Goal: Task Accomplishment & Management: Use online tool/utility

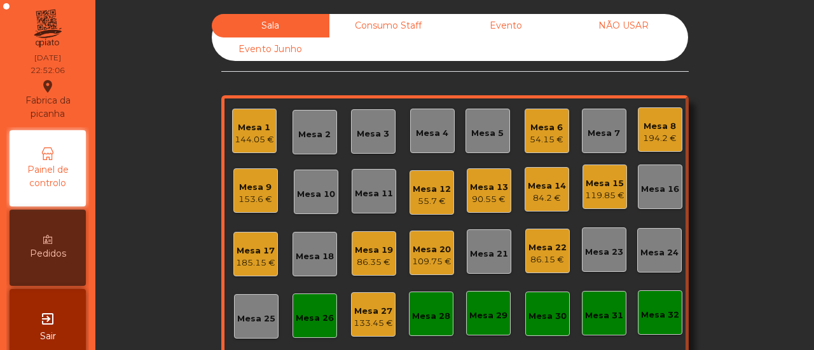
click at [366, 135] on div "Mesa 3" at bounding box center [373, 134] width 32 height 13
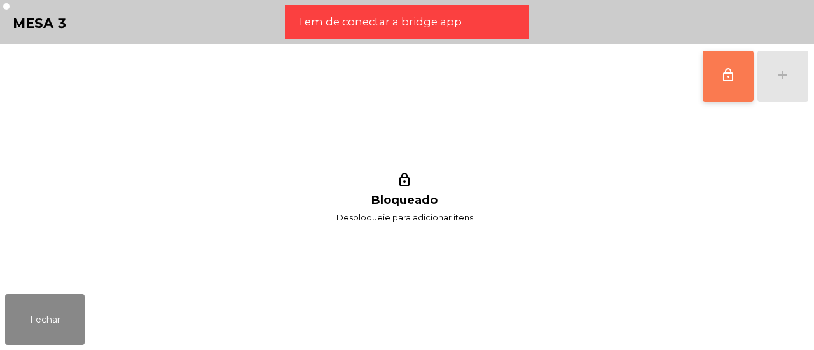
click at [717, 90] on button "lock_outline" at bounding box center [728, 76] width 51 height 51
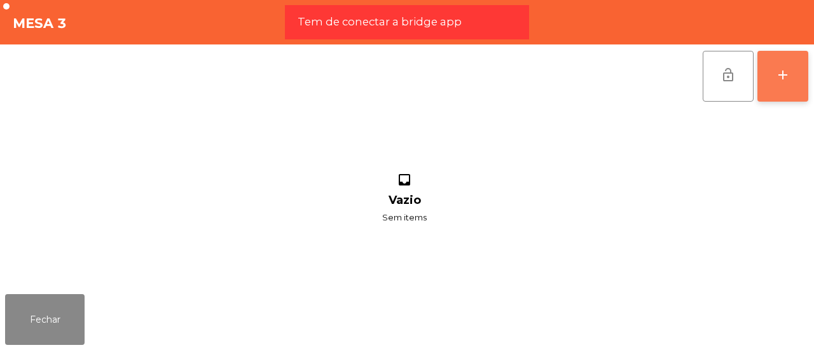
click at [800, 63] on button "add" at bounding box center [782, 76] width 51 height 51
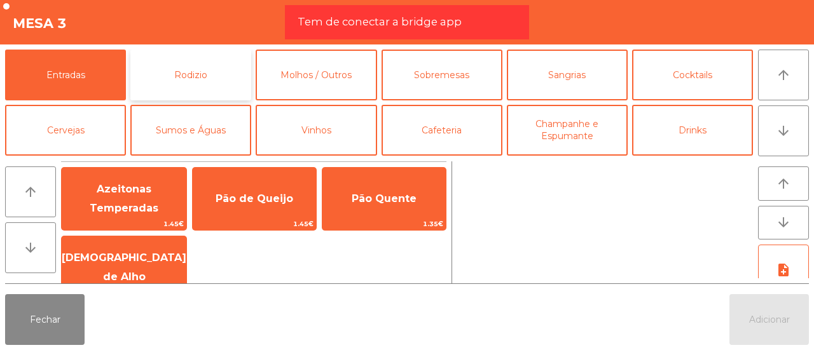
click at [212, 57] on button "Rodizio" at bounding box center [190, 75] width 121 height 51
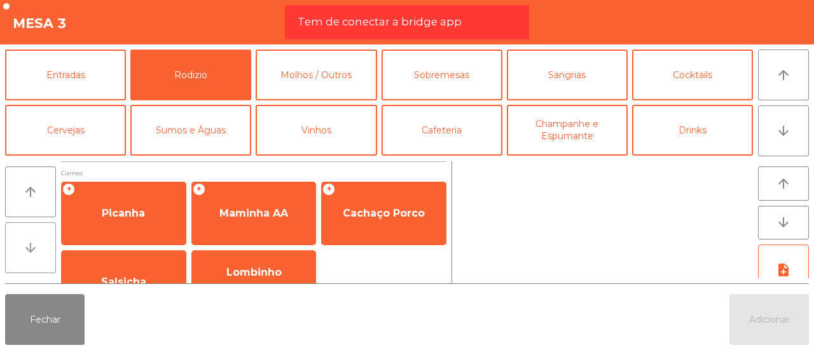
click at [28, 254] on icon "arrow_downward" at bounding box center [30, 247] width 15 height 15
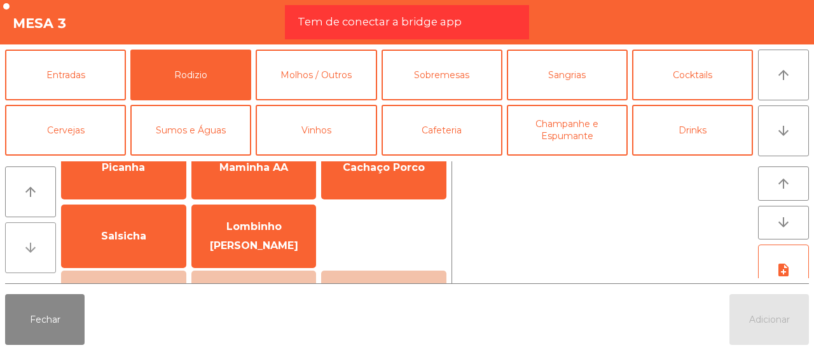
click at [28, 254] on icon "arrow_downward" at bounding box center [30, 247] width 15 height 15
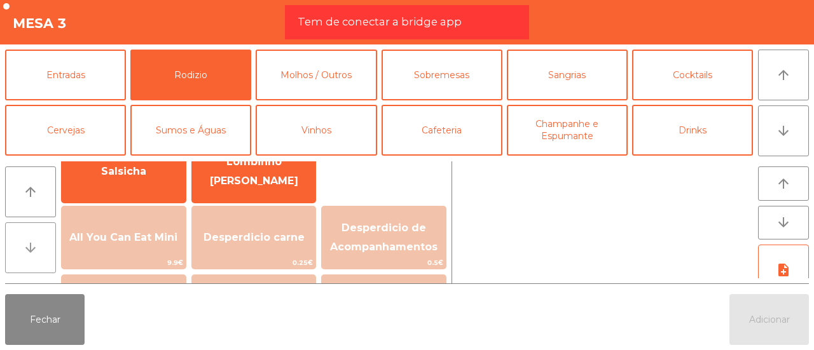
click at [28, 254] on icon "arrow_downward" at bounding box center [30, 247] width 15 height 15
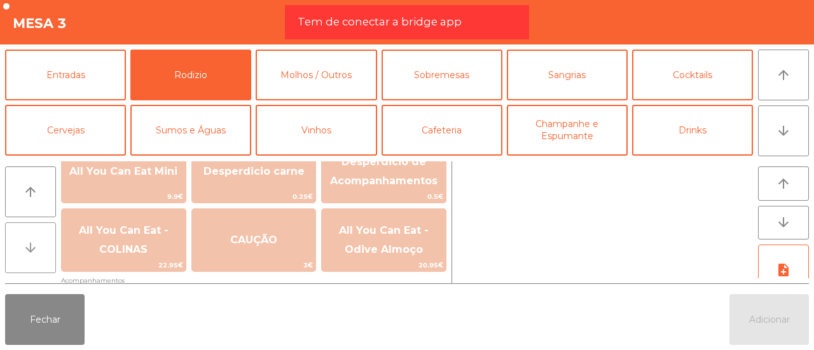
click at [28, 254] on icon "arrow_downward" at bounding box center [30, 247] width 15 height 15
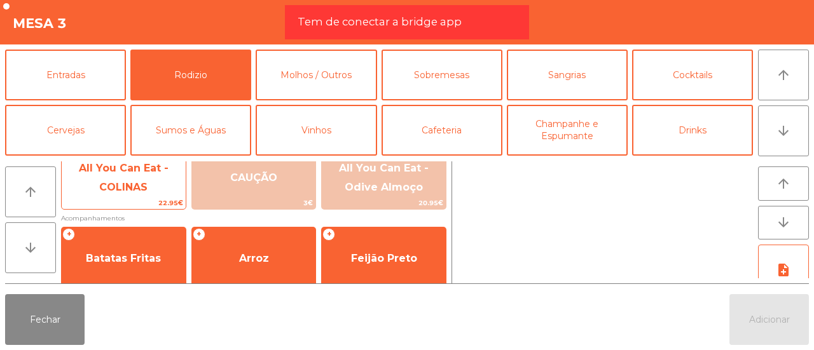
click at [130, 196] on span "All You Can Eat - COLINAS" at bounding box center [124, 178] width 124 height 54
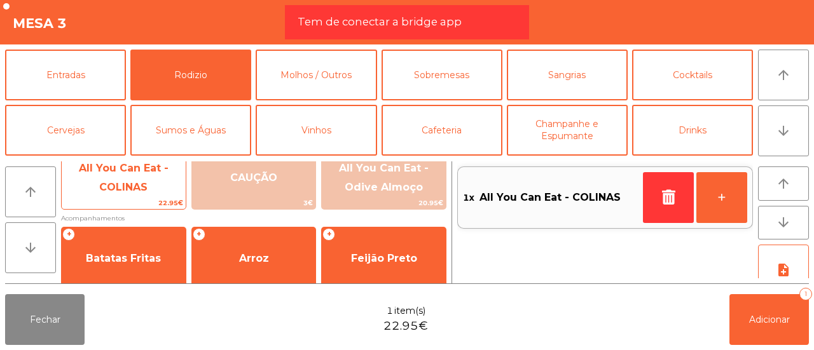
click at [130, 196] on span "All You Can Eat - COLINAS" at bounding box center [124, 178] width 124 height 54
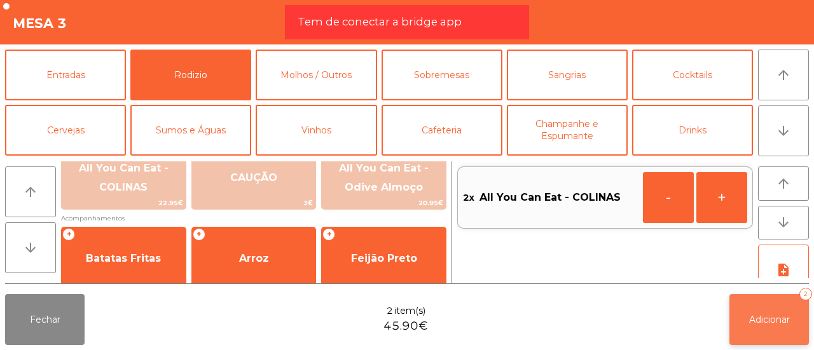
click at [789, 312] on button "Adicionar 2" at bounding box center [768, 319] width 79 height 51
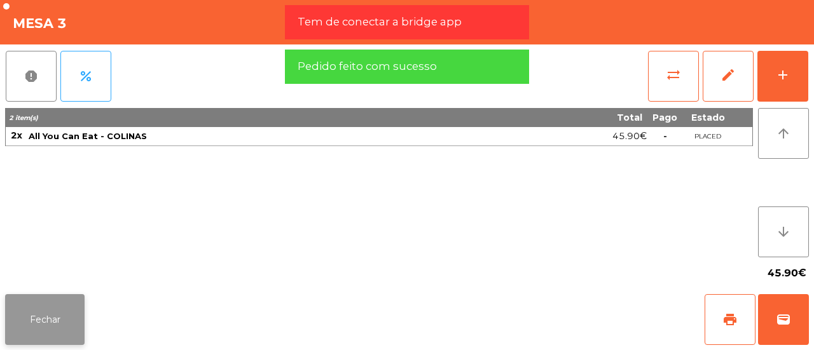
click at [66, 335] on button "Fechar" at bounding box center [44, 319] width 79 height 51
